Goal: Task Accomplishment & Management: Manage account settings

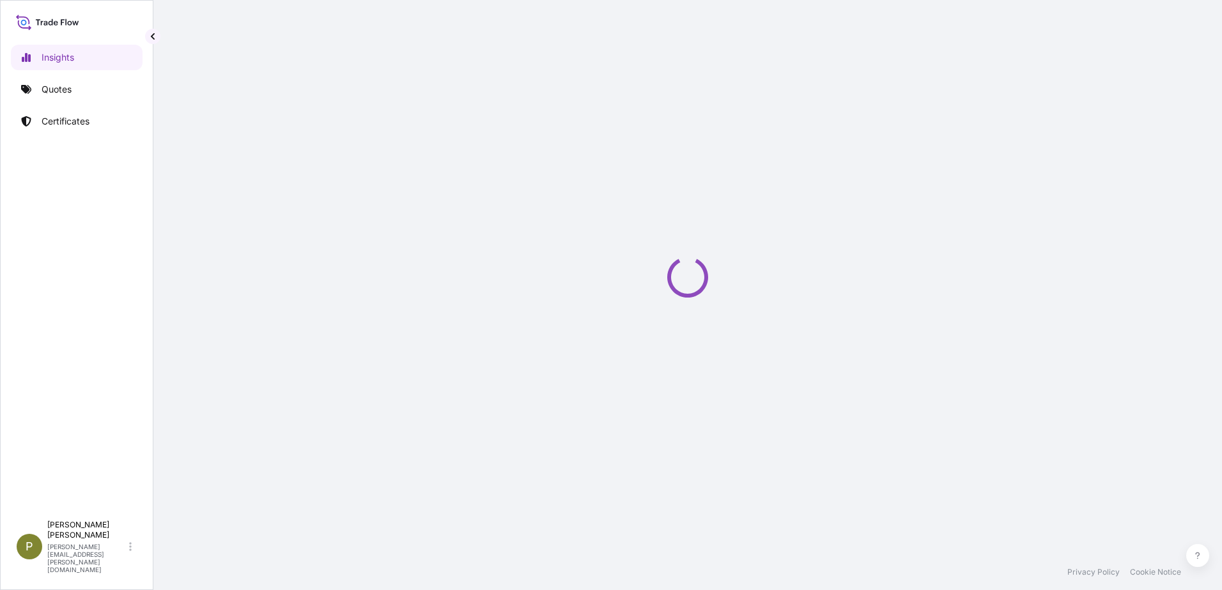
select select "2025"
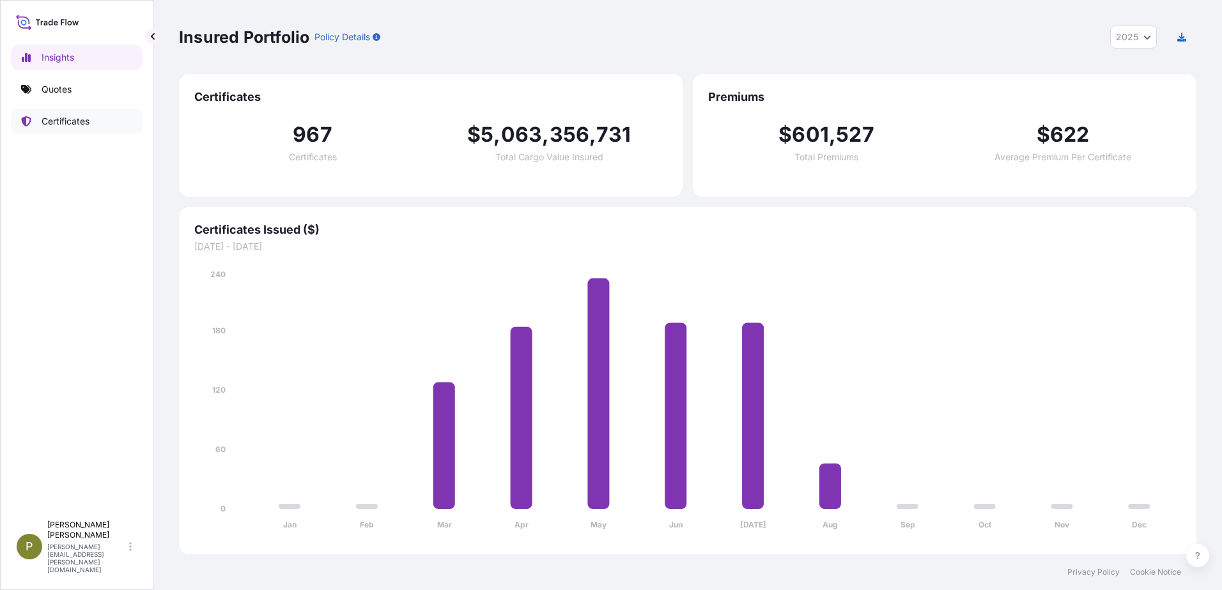
click at [63, 125] on p "Certificates" at bounding box center [66, 121] width 48 height 13
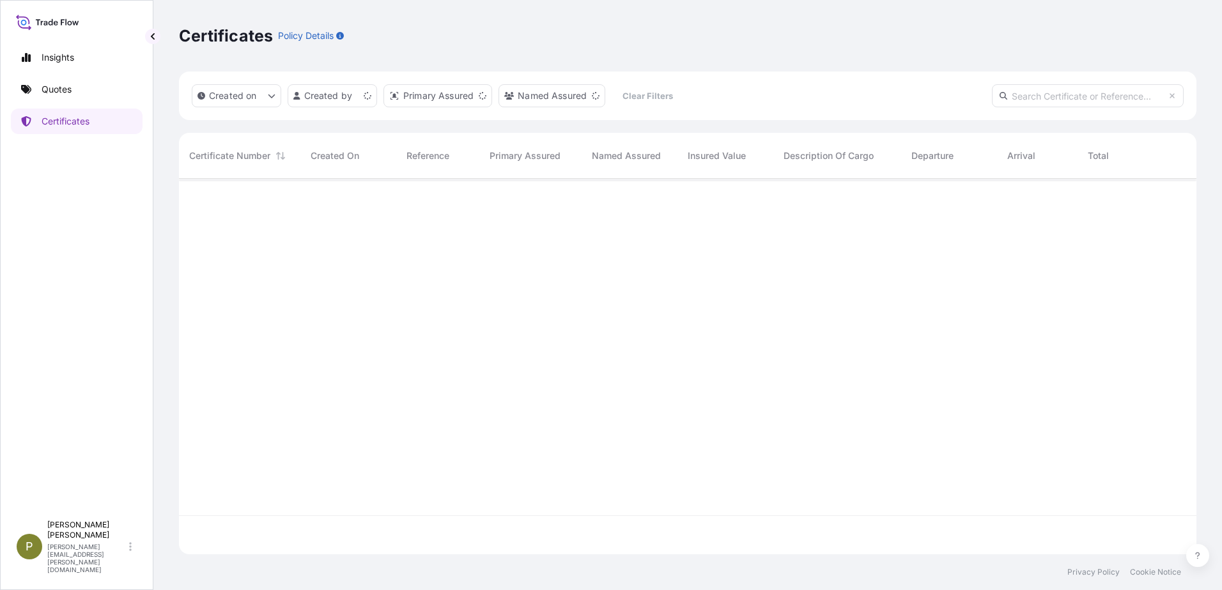
scroll to position [373, 1008]
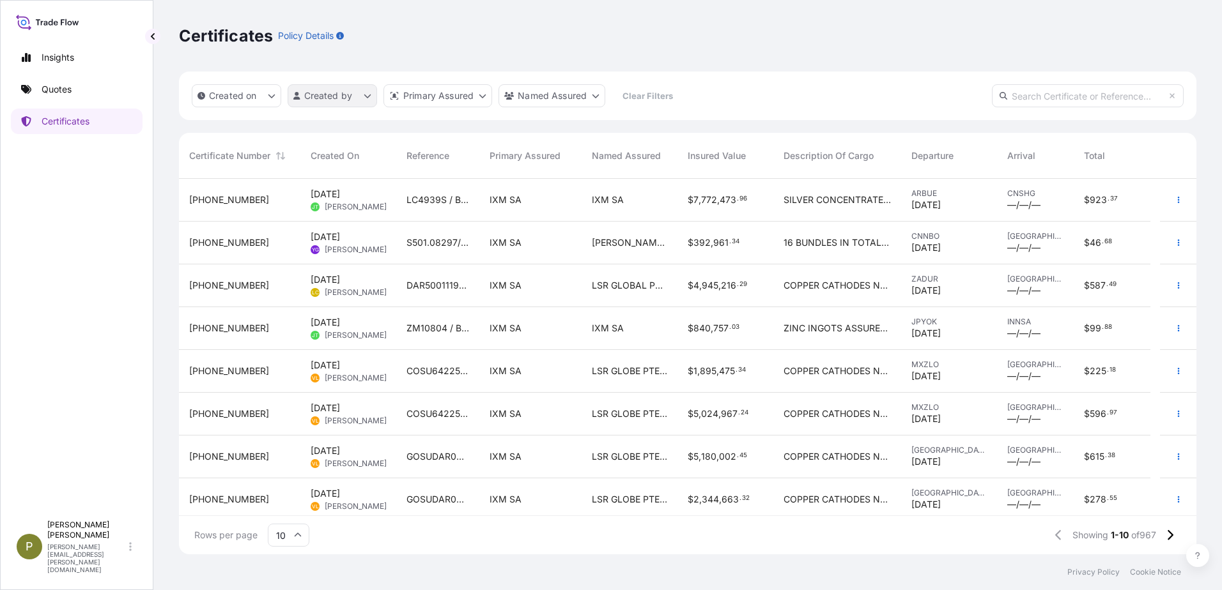
click at [364, 104] on html "Insights Quotes Certificates P [PERSON_NAME] [PERSON_NAME][EMAIL_ADDRESS][PERSO…" at bounding box center [611, 295] width 1222 height 590
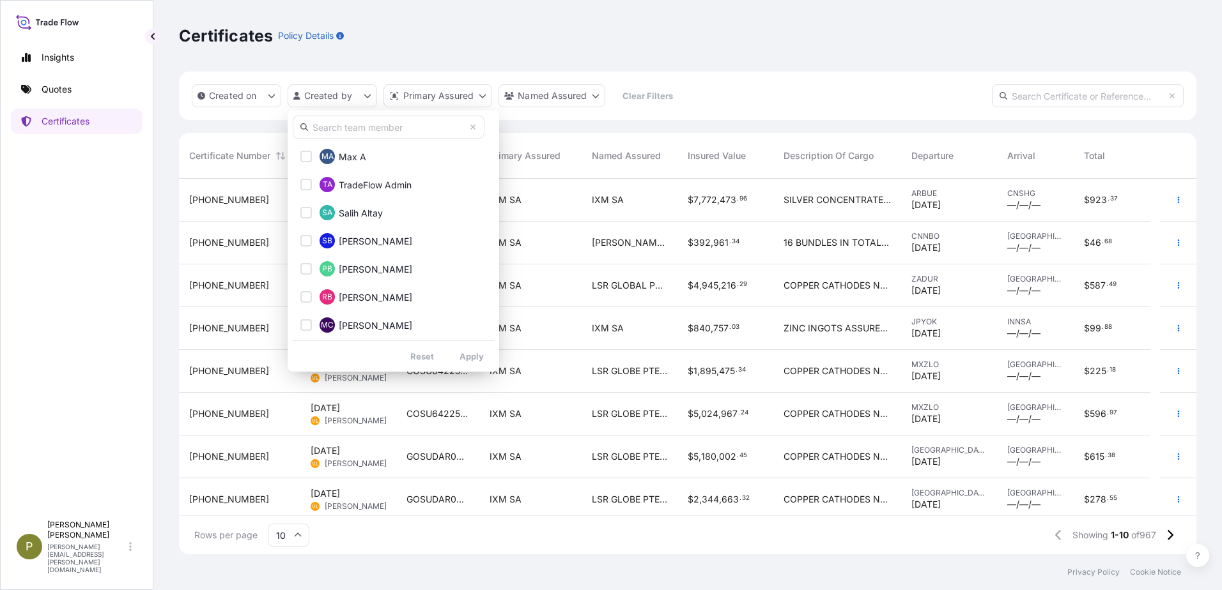
click at [362, 124] on input "text" at bounding box center [389, 127] width 192 height 23
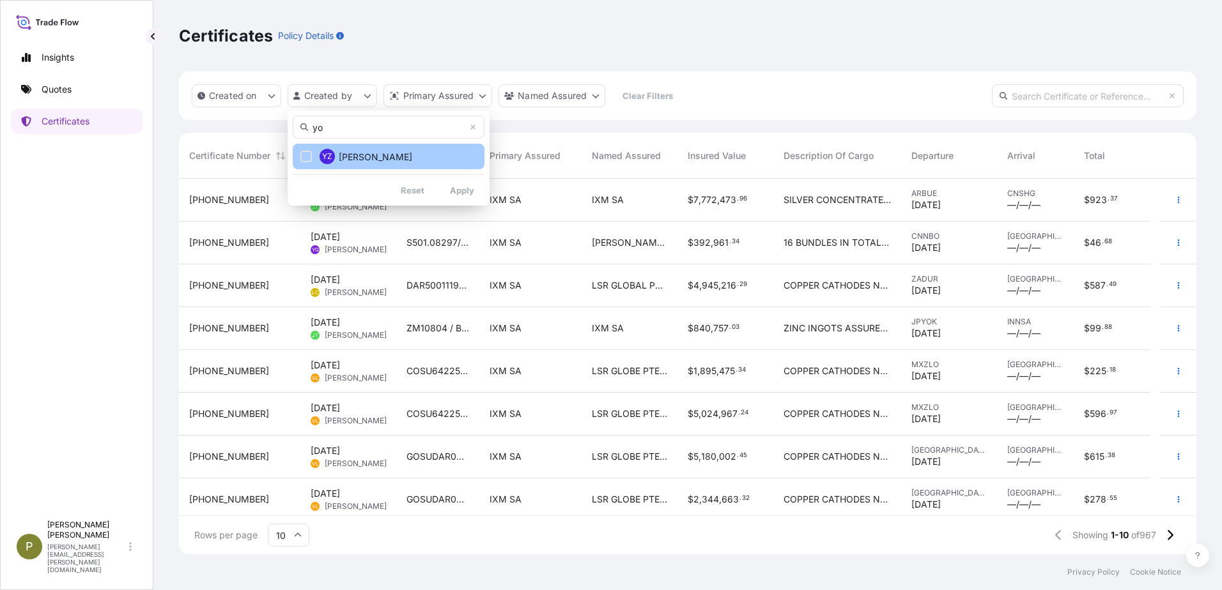
type input "yo"
click at [310, 158] on div "Select Option" at bounding box center [306, 157] width 12 height 12
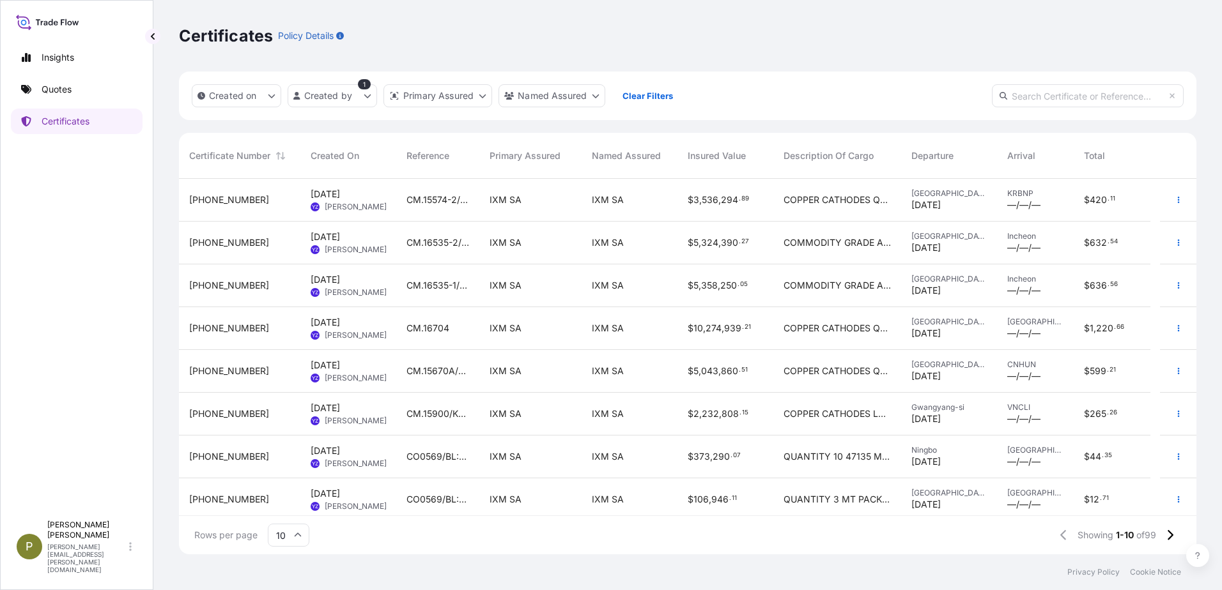
click at [443, 338] on div "CM.16704" at bounding box center [437, 328] width 83 height 43
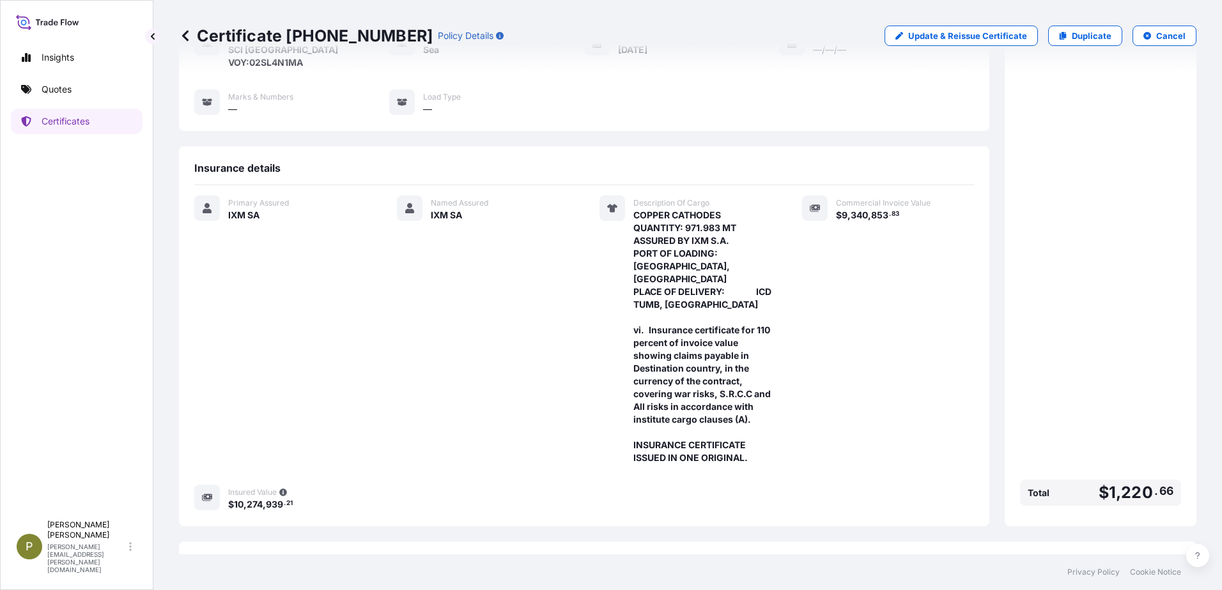
scroll to position [128, 0]
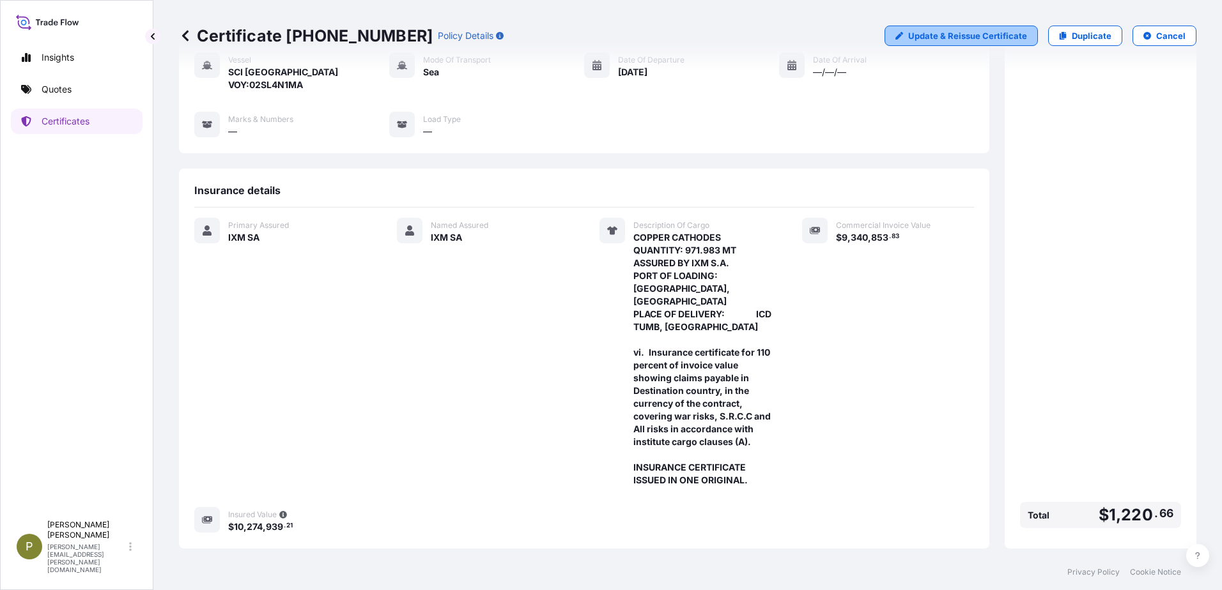
click at [946, 31] on p "Update & Reissue Certificate" at bounding box center [967, 35] width 119 height 13
select select "Sea"
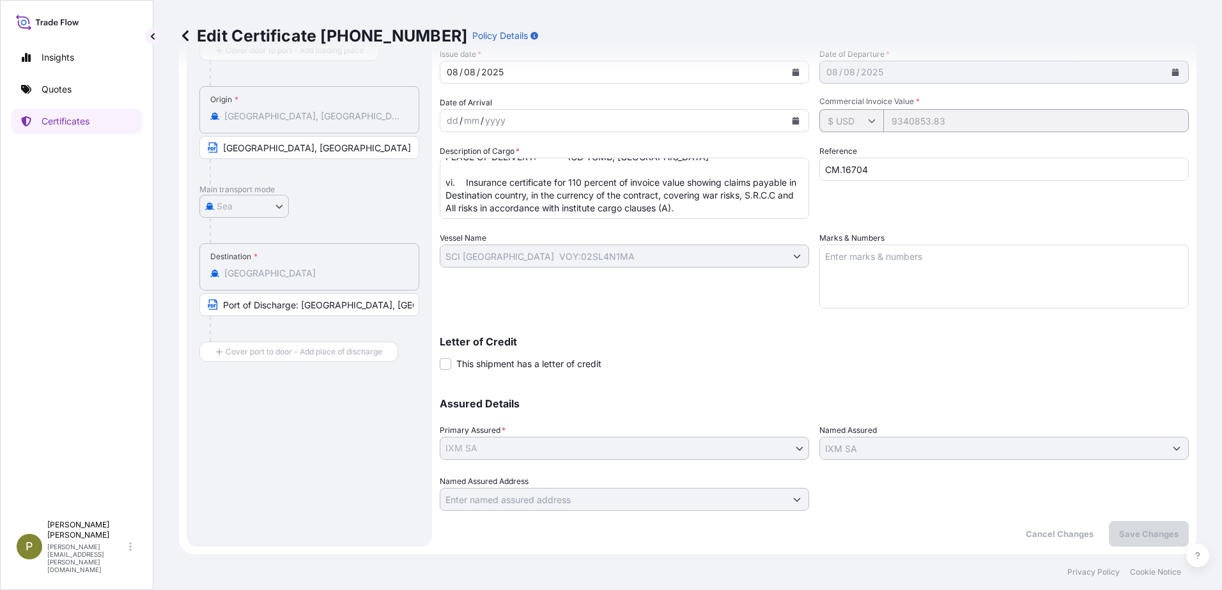
scroll to position [91, 0]
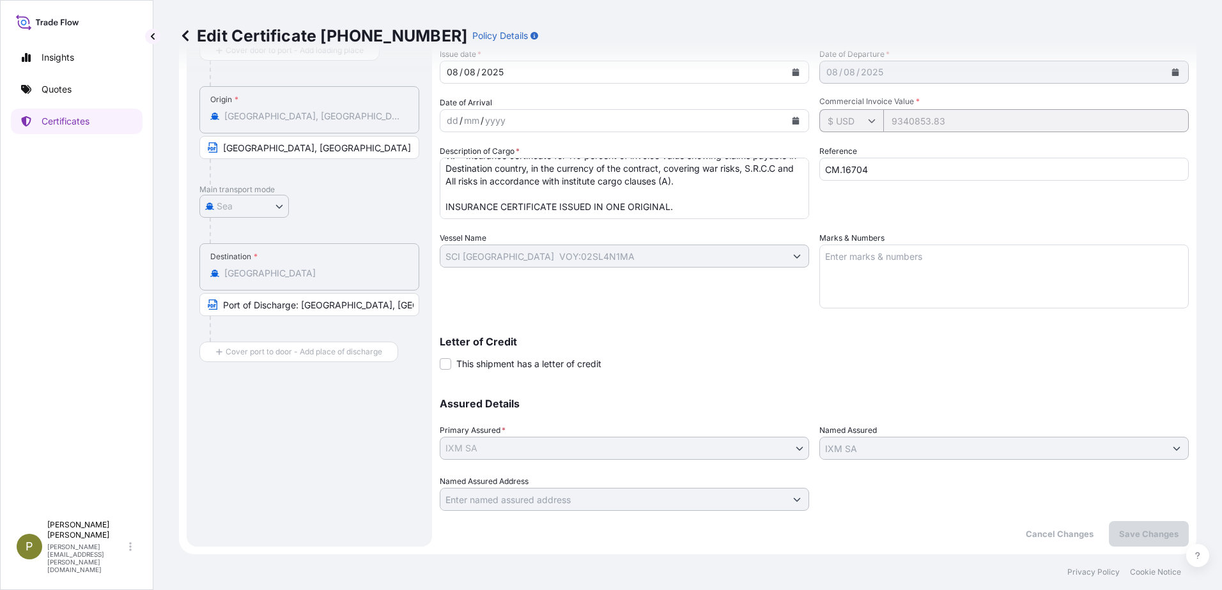
click at [188, 31] on icon at bounding box center [185, 35] width 6 height 11
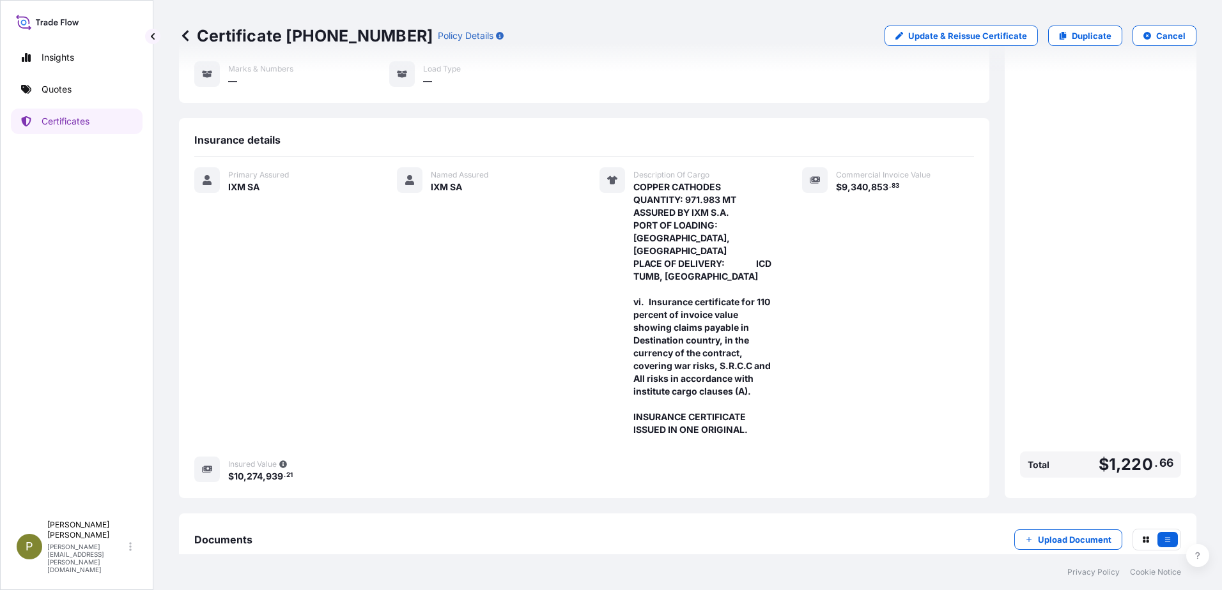
scroll to position [192, 0]
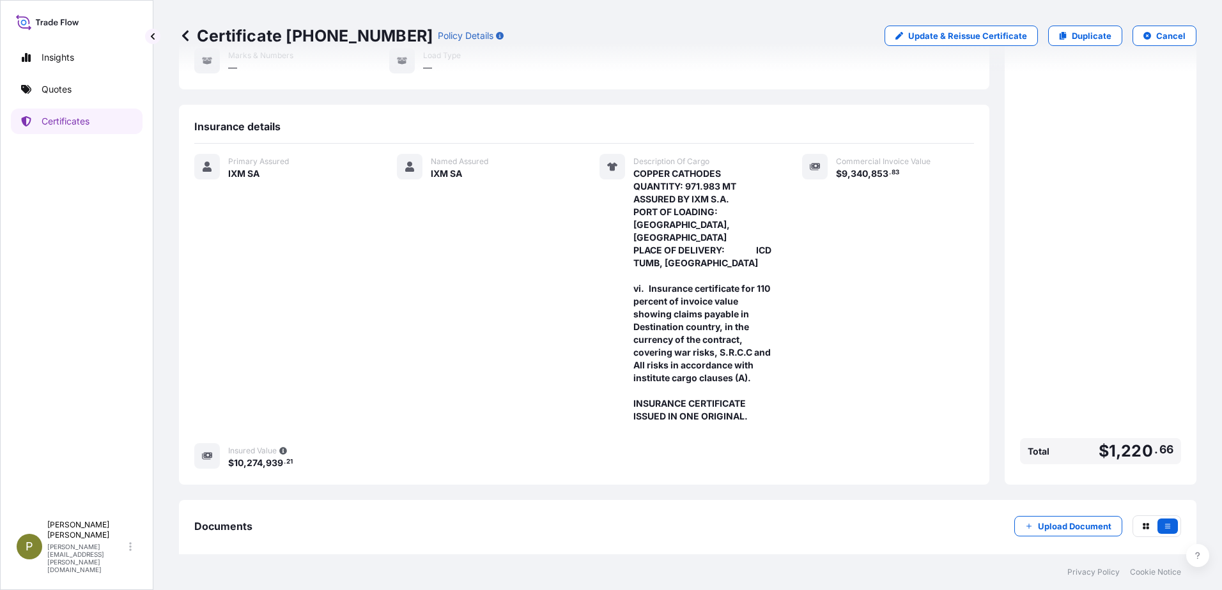
click at [882, 374] on div "Commercial Invoice Value $ 9 , 340 , 853 . 83" at bounding box center [888, 288] width 172 height 269
click at [895, 262] on div "Commercial Invoice Value $ 9 , 340 , 853 . 83" at bounding box center [888, 288] width 172 height 269
